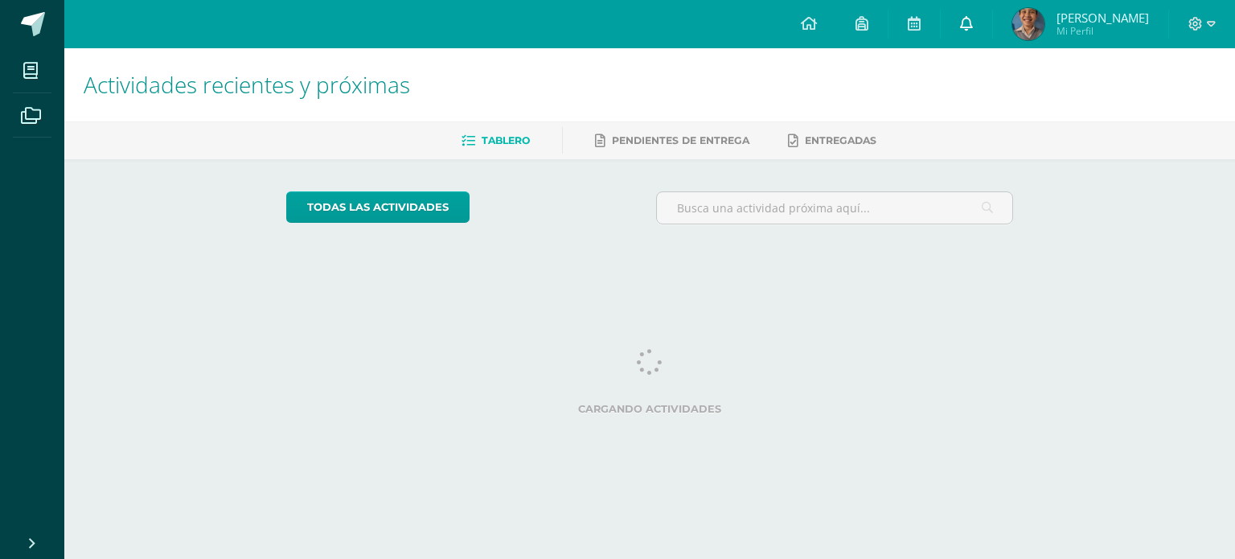
click at [973, 23] on icon at bounding box center [966, 23] width 13 height 14
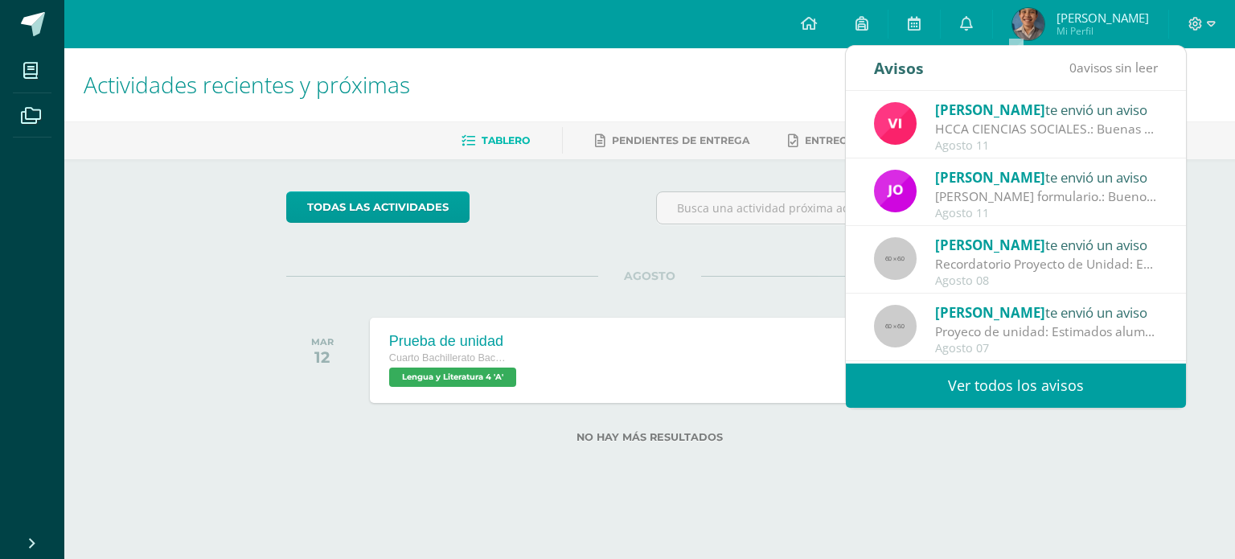
click at [999, 371] on link "Ver todos los avisos" at bounding box center [1016, 385] width 340 height 44
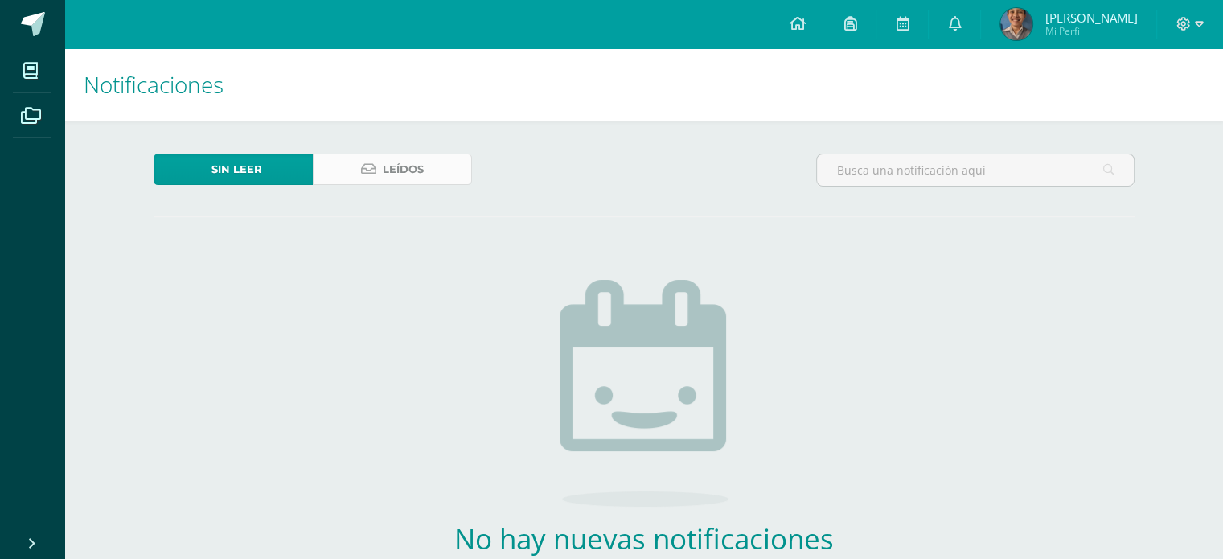
click at [423, 167] on link "Leídos" at bounding box center [392, 169] width 159 height 31
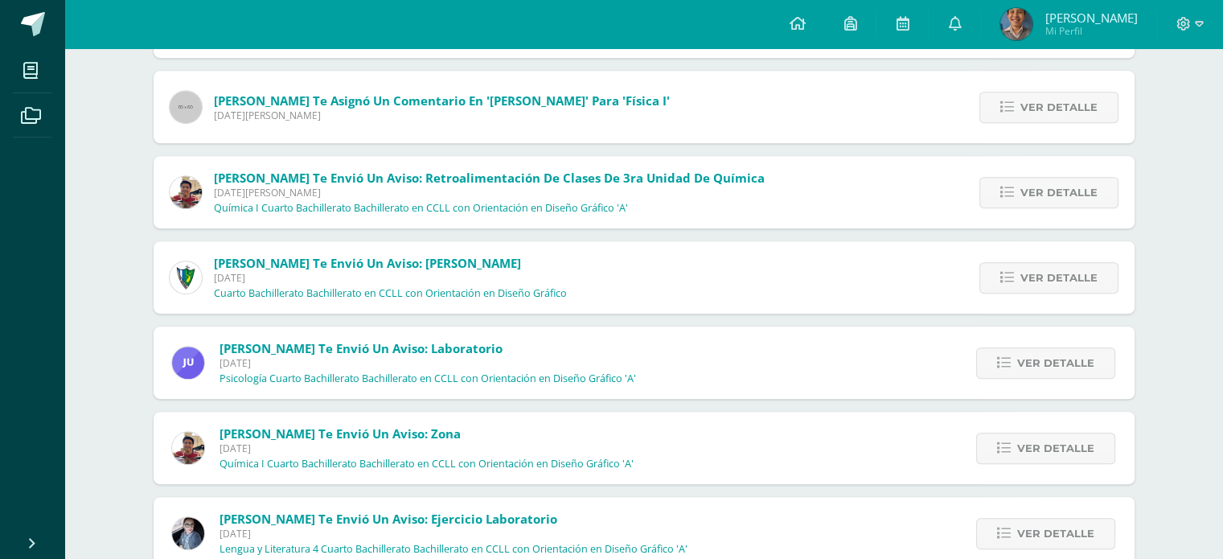
scroll to position [775, 0]
